Goal: Information Seeking & Learning: Learn about a topic

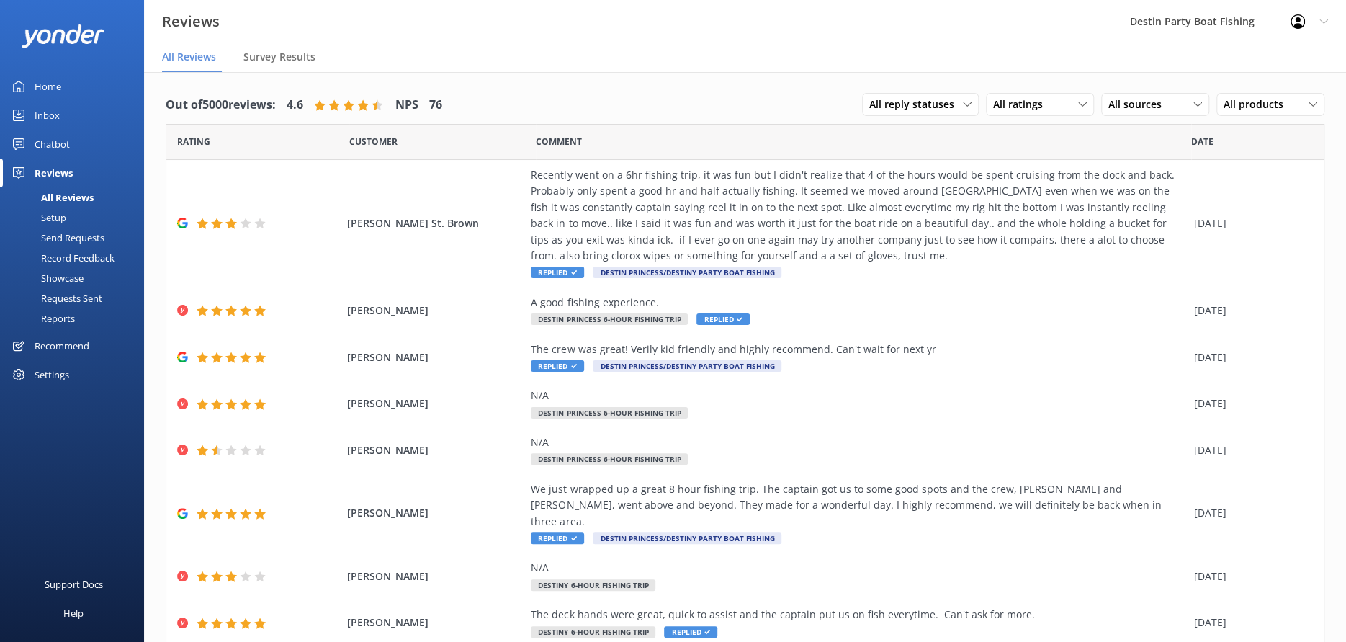
drag, startPoint x: 41, startPoint y: 84, endPoint x: 44, endPoint y: 91, distance: 8.4
click at [41, 84] on div "Home" at bounding box center [48, 86] width 27 height 29
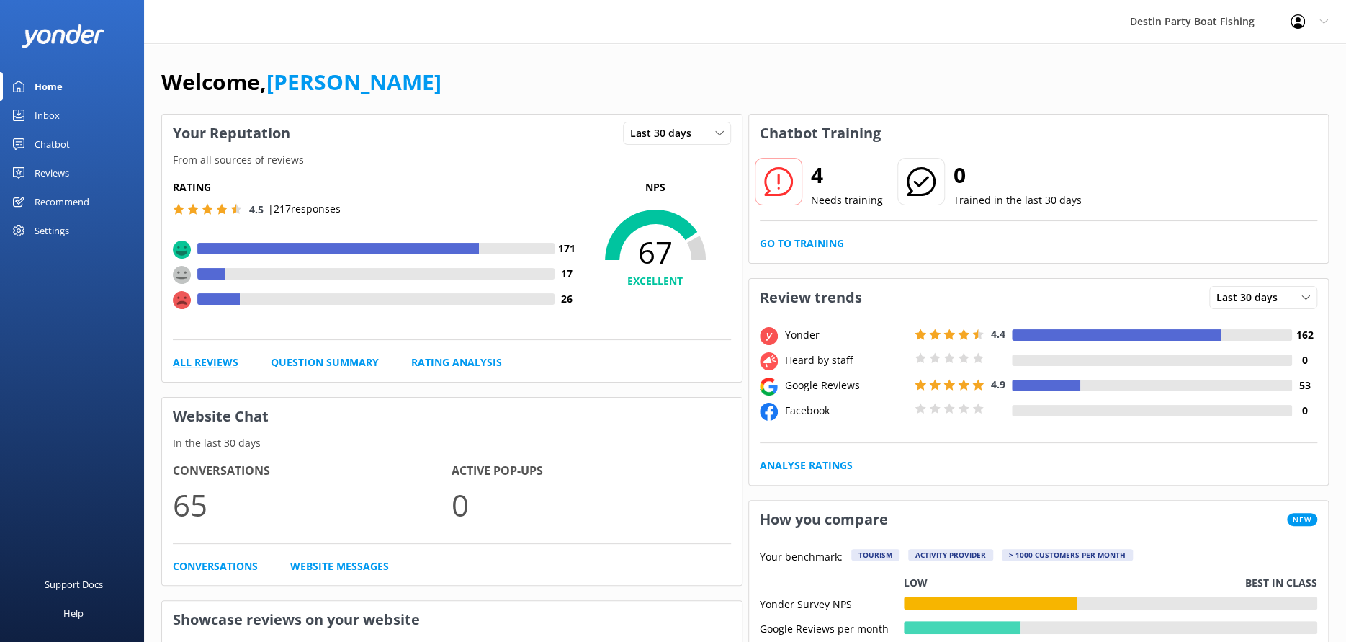
click at [204, 357] on link "All Reviews" at bounding box center [206, 362] width 66 height 16
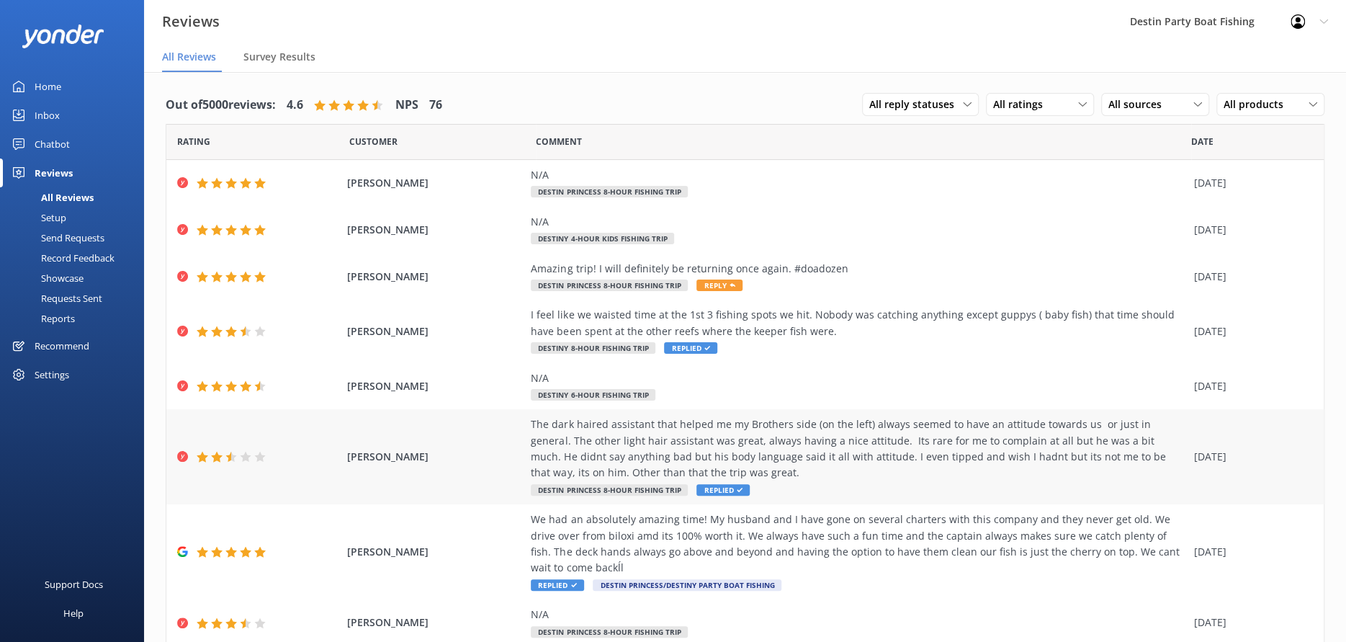
click at [846, 437] on div "The dark haired assistant that helped me my Brothers side (on the left) always …" at bounding box center [859, 448] width 656 height 65
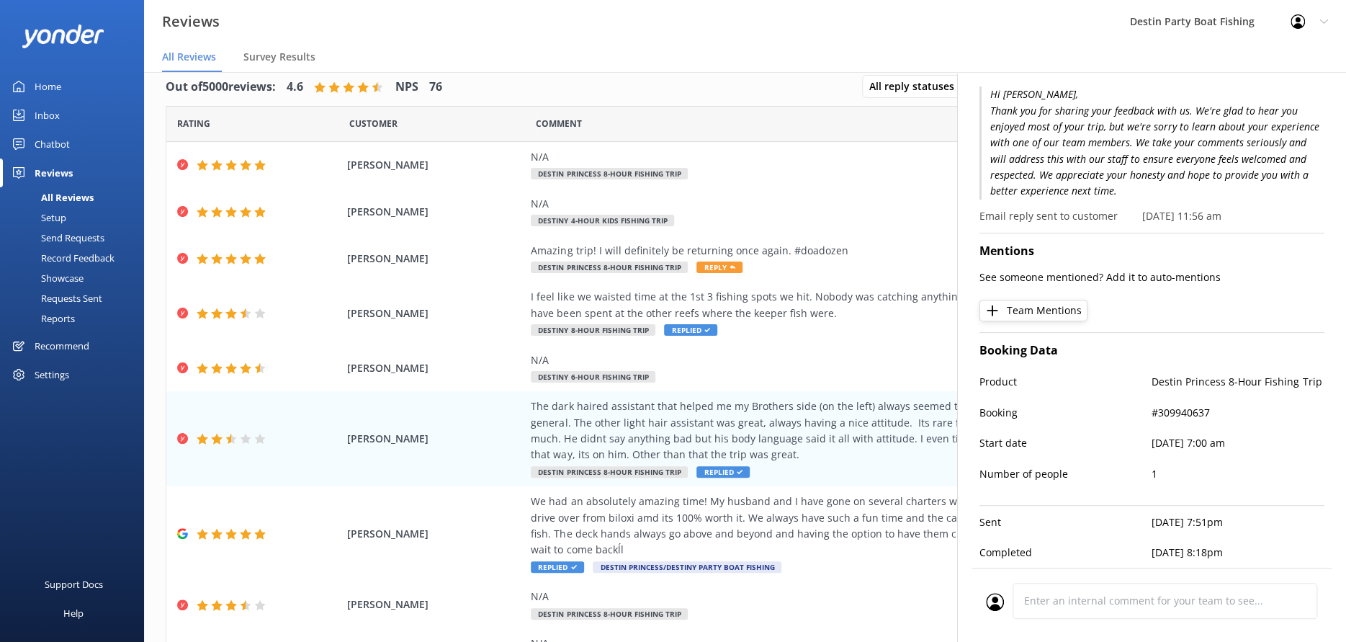
scroll to position [29, 0]
